Goal: Transaction & Acquisition: Purchase product/service

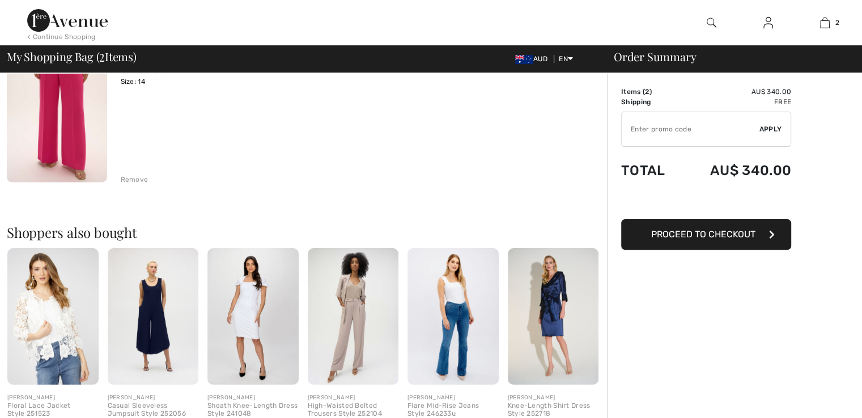
scroll to position [300, 0]
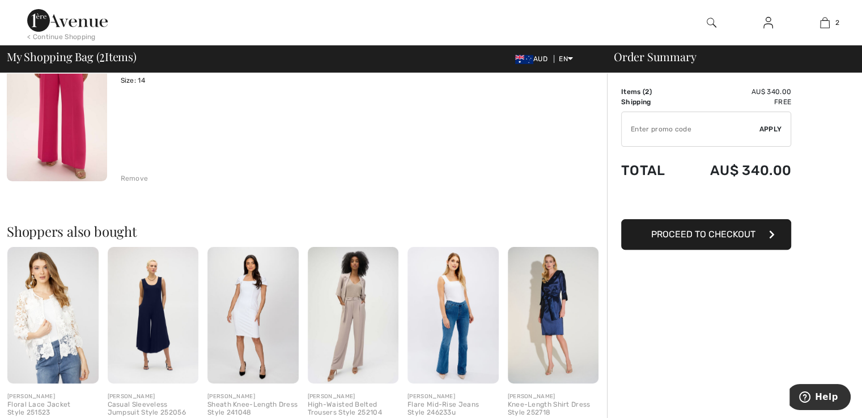
click at [131, 176] on div "Remove" at bounding box center [135, 178] width 28 height 10
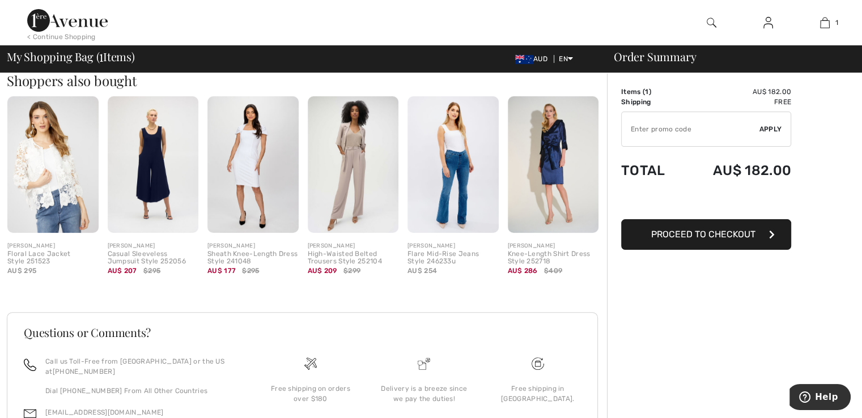
scroll to position [211, 0]
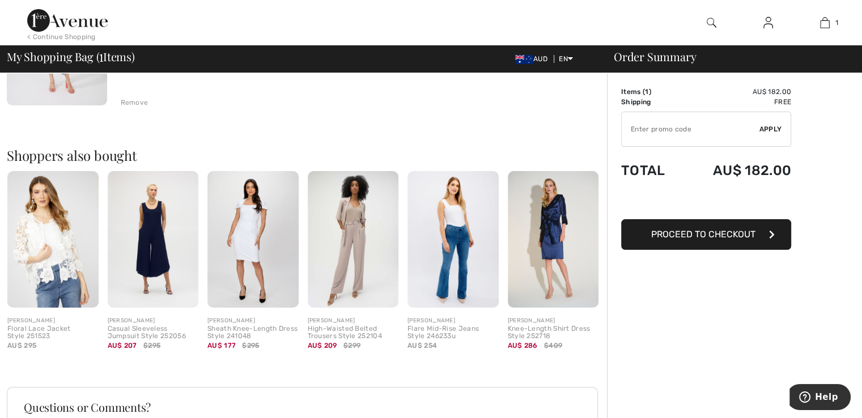
click at [739, 235] on span "Proceed to Checkout" at bounding box center [703, 234] width 104 height 11
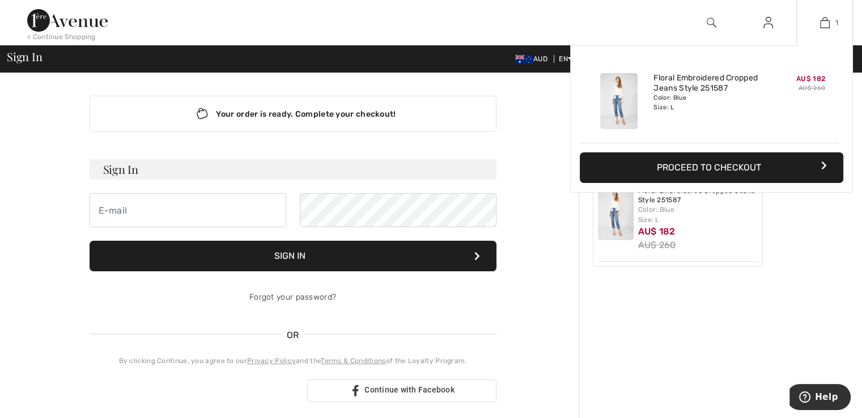
click at [827, 21] on img at bounding box center [825, 23] width 10 height 14
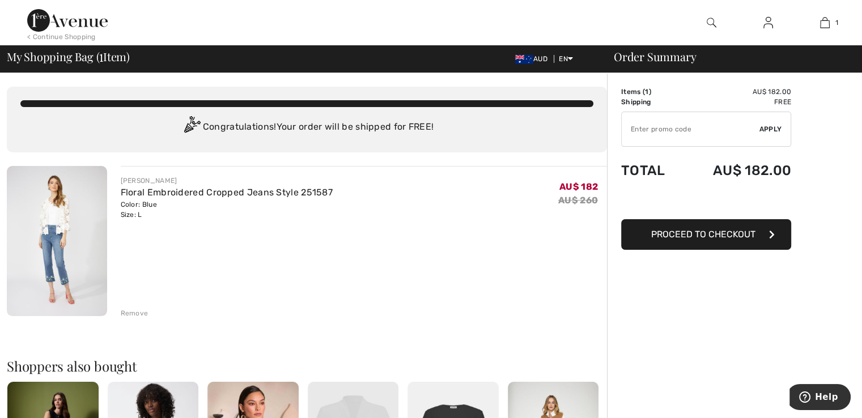
click at [134, 310] on div "Remove" at bounding box center [135, 313] width 28 height 10
